Goal: Find specific page/section: Find specific page/section

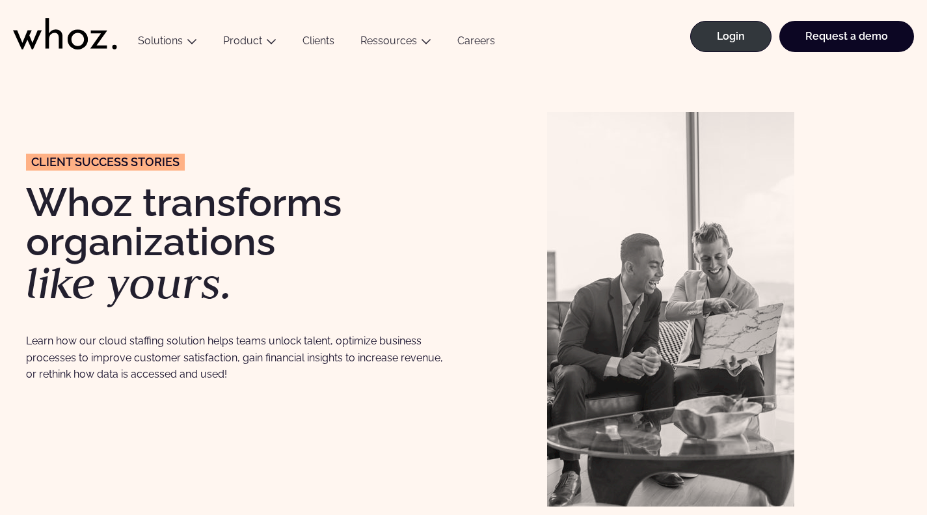
click at [463, 38] on link "Careers" at bounding box center [477, 43] width 64 height 18
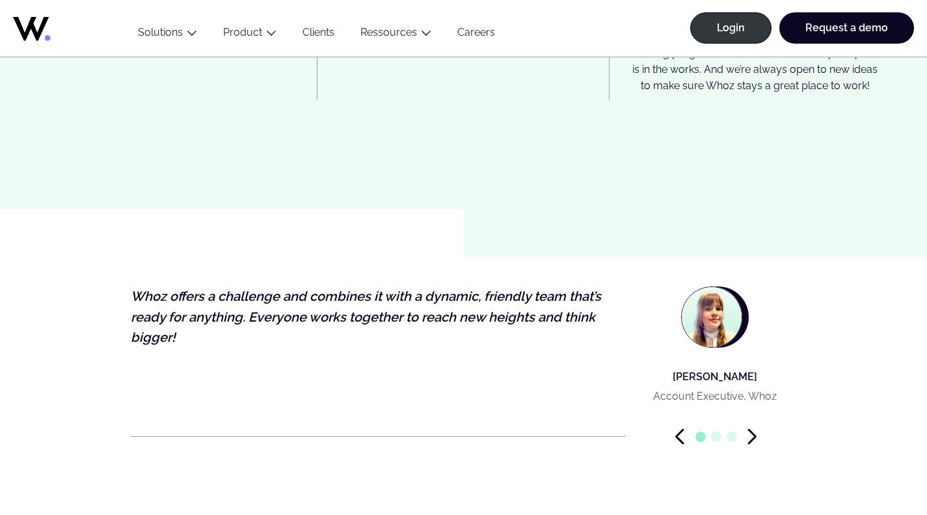
scroll to position [3719, 0]
click at [750, 428] on icon "Next slide" at bounding box center [752, 436] width 9 height 16
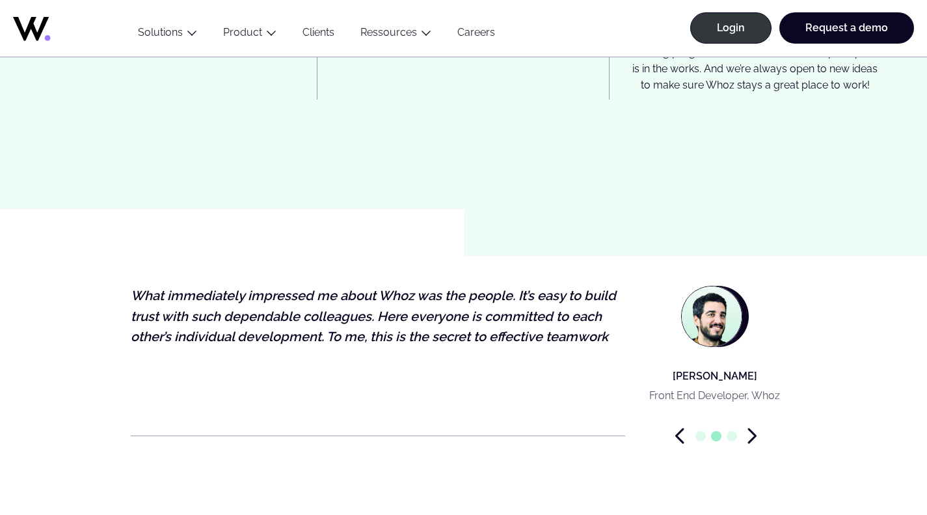
click at [750, 428] on icon "Next slide" at bounding box center [752, 436] width 9 height 16
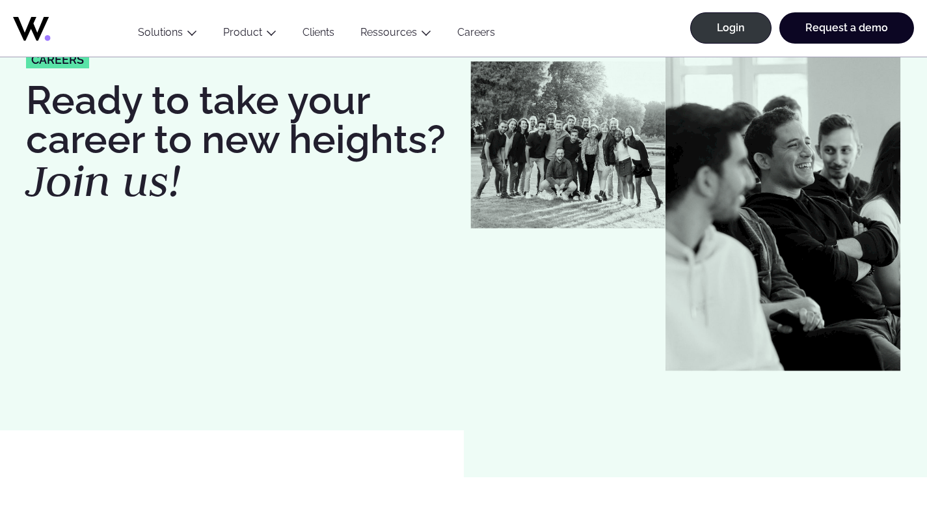
scroll to position [0, 0]
